Goal: Find specific page/section

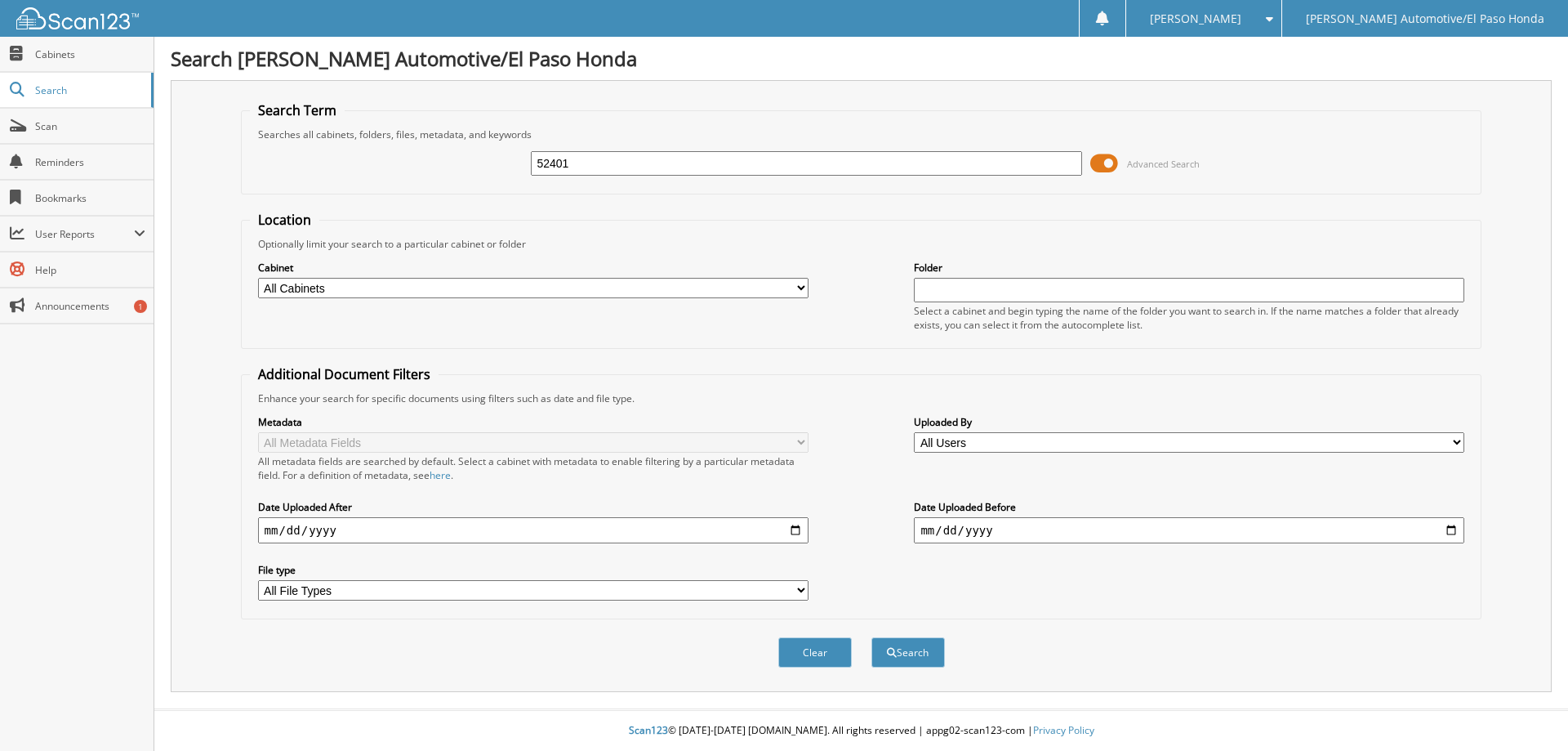
type input "52401"
click at [872, 637] on button "Search" at bounding box center [908, 652] width 73 height 30
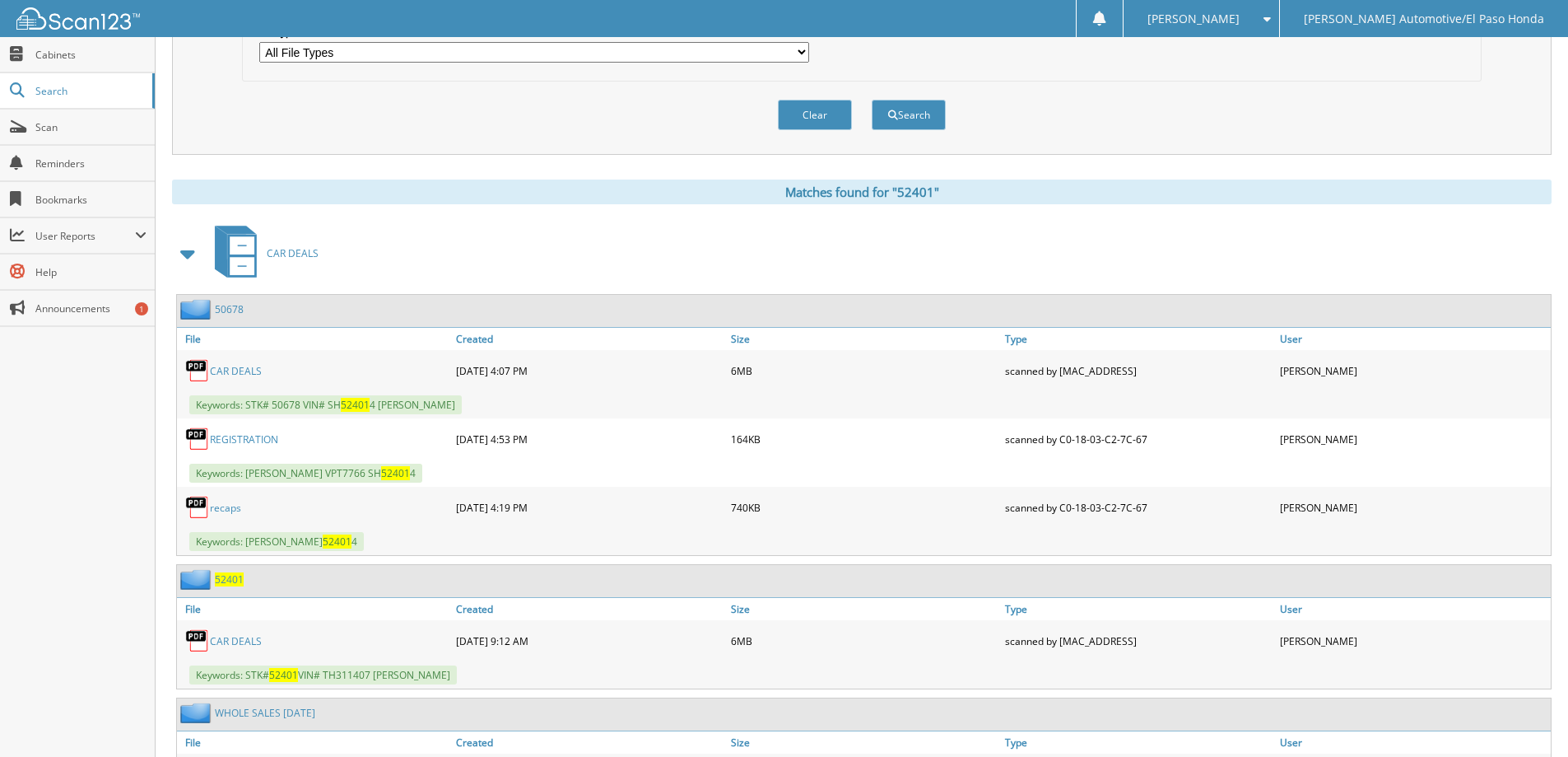
scroll to position [659, 0]
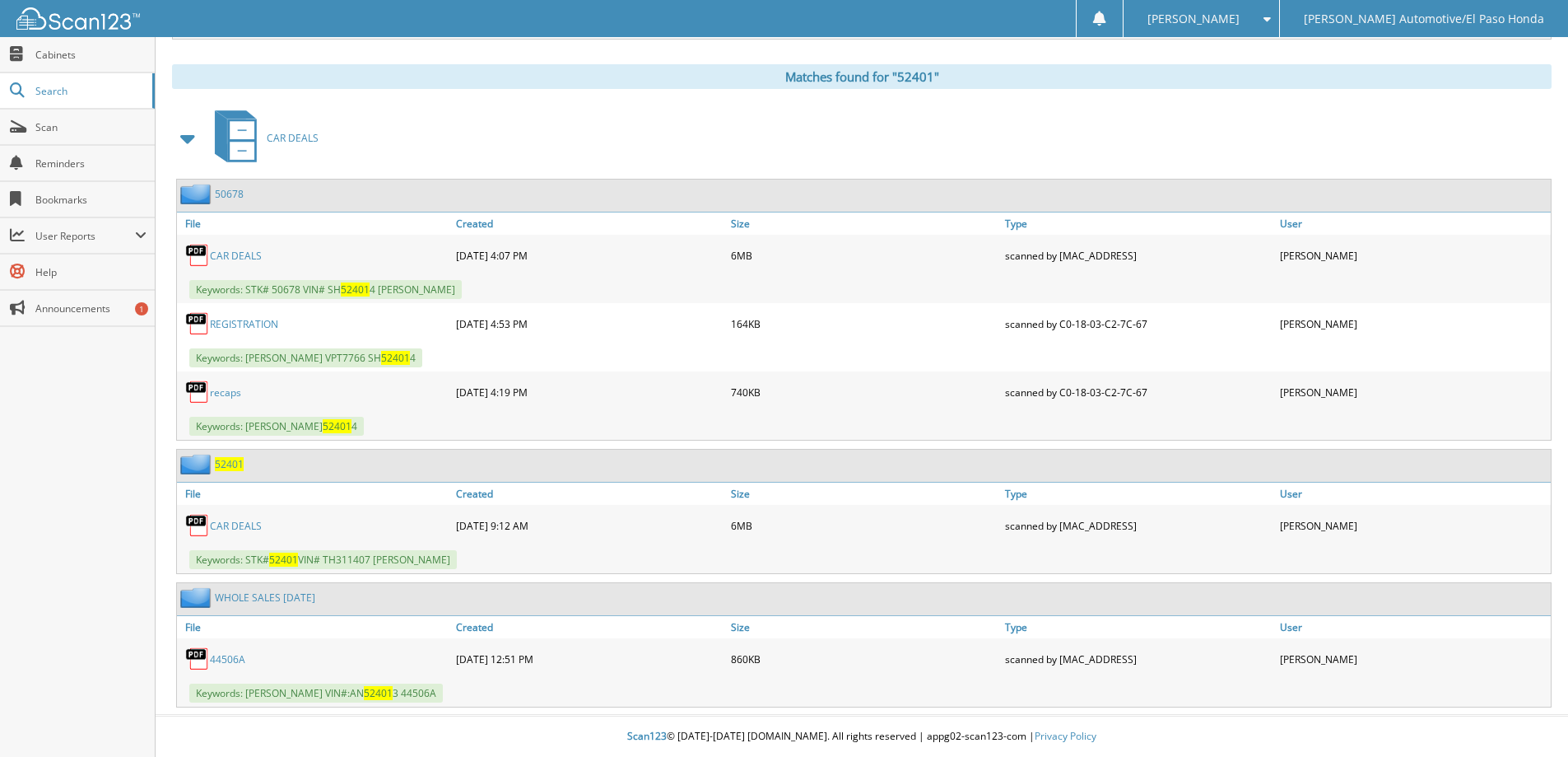
click at [246, 531] on link "CAR DEALS" at bounding box center [236, 526] width 52 height 14
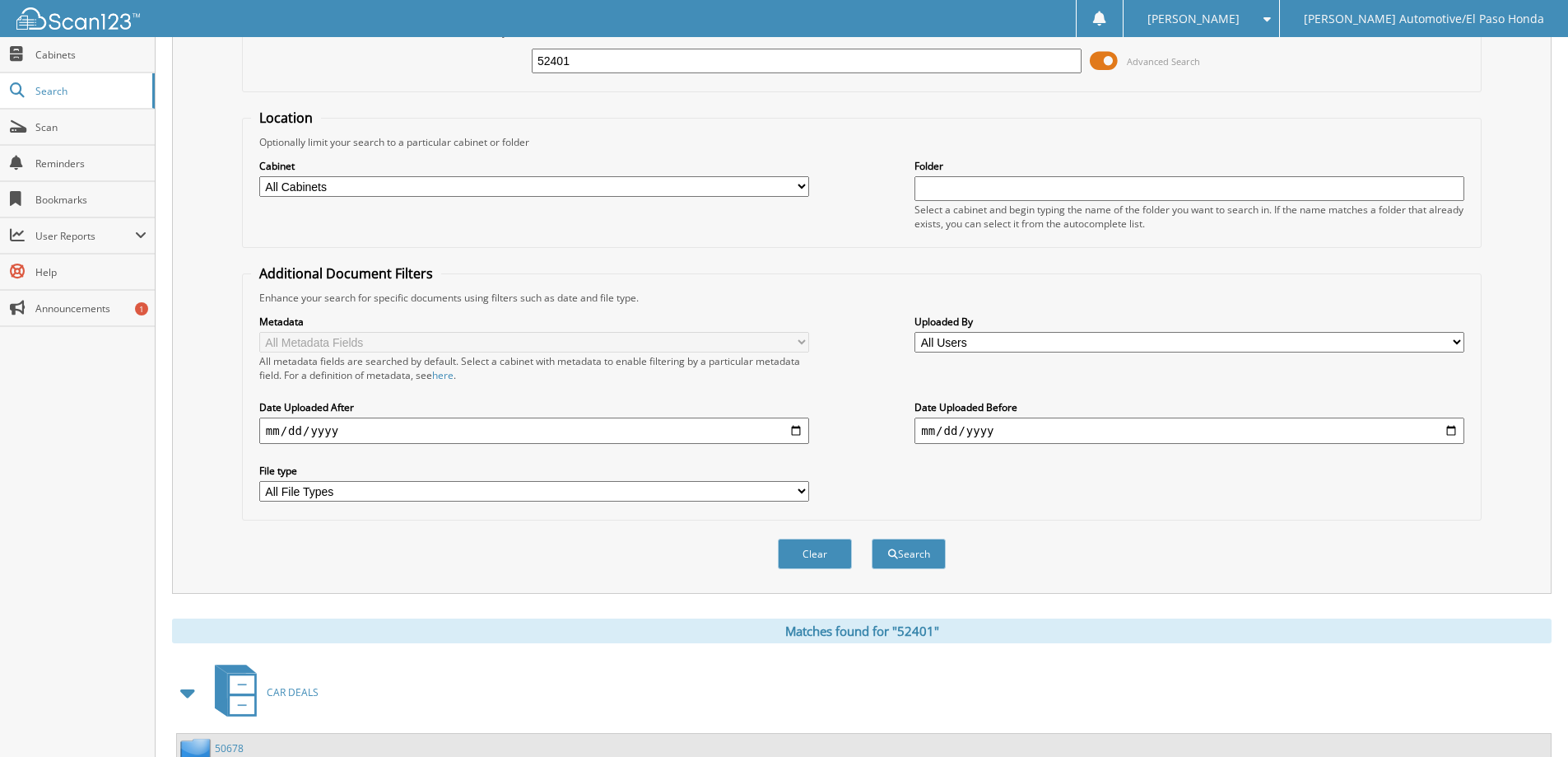
scroll to position [0, 0]
